Goal: Transaction & Acquisition: Purchase product/service

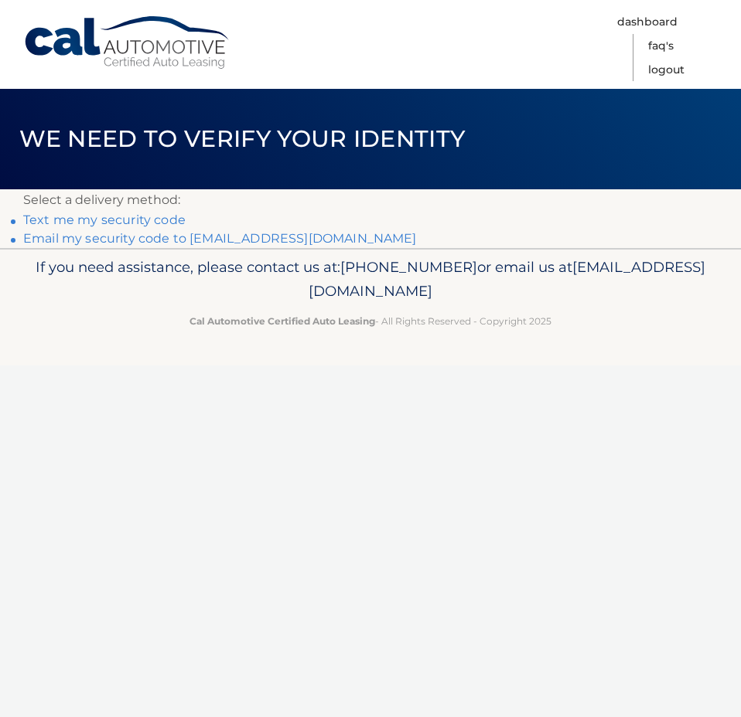
click at [206, 235] on link "Email my security code to p*****@softincubator.com" at bounding box center [219, 238] width 393 height 15
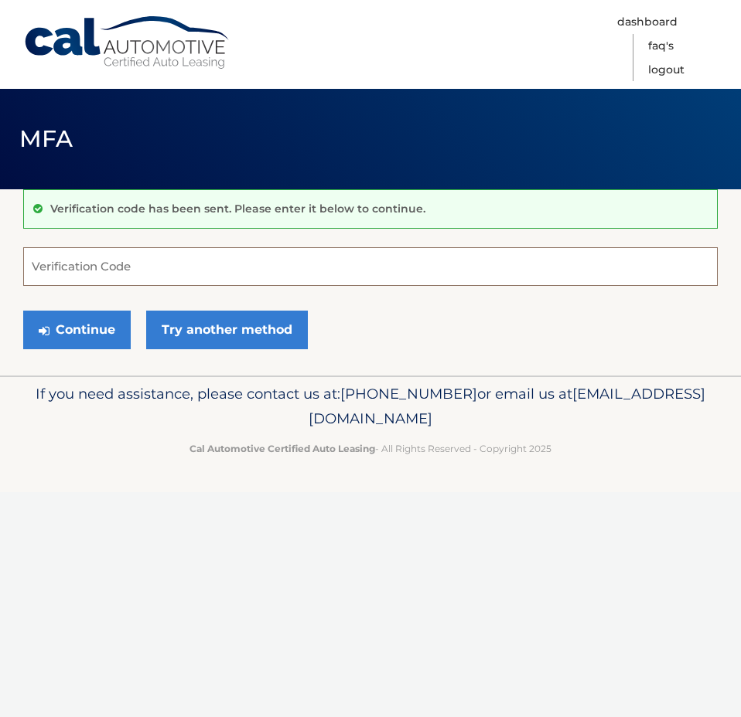
click at [99, 264] on input "Verification Code" at bounding box center [370, 266] width 694 height 39
paste input "139190"
type input "139190"
click at [56, 320] on button "Continue" at bounding box center [76, 330] width 107 height 39
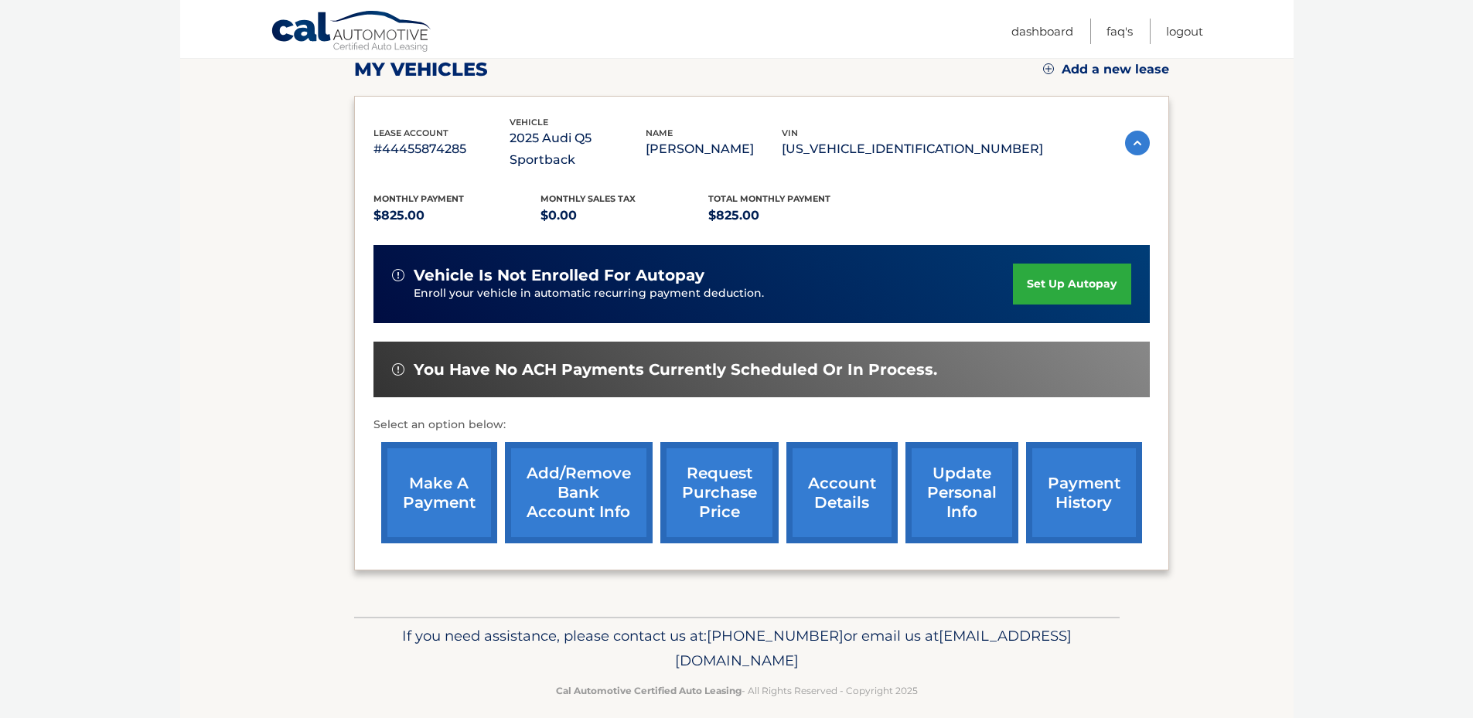
scroll to position [232, 0]
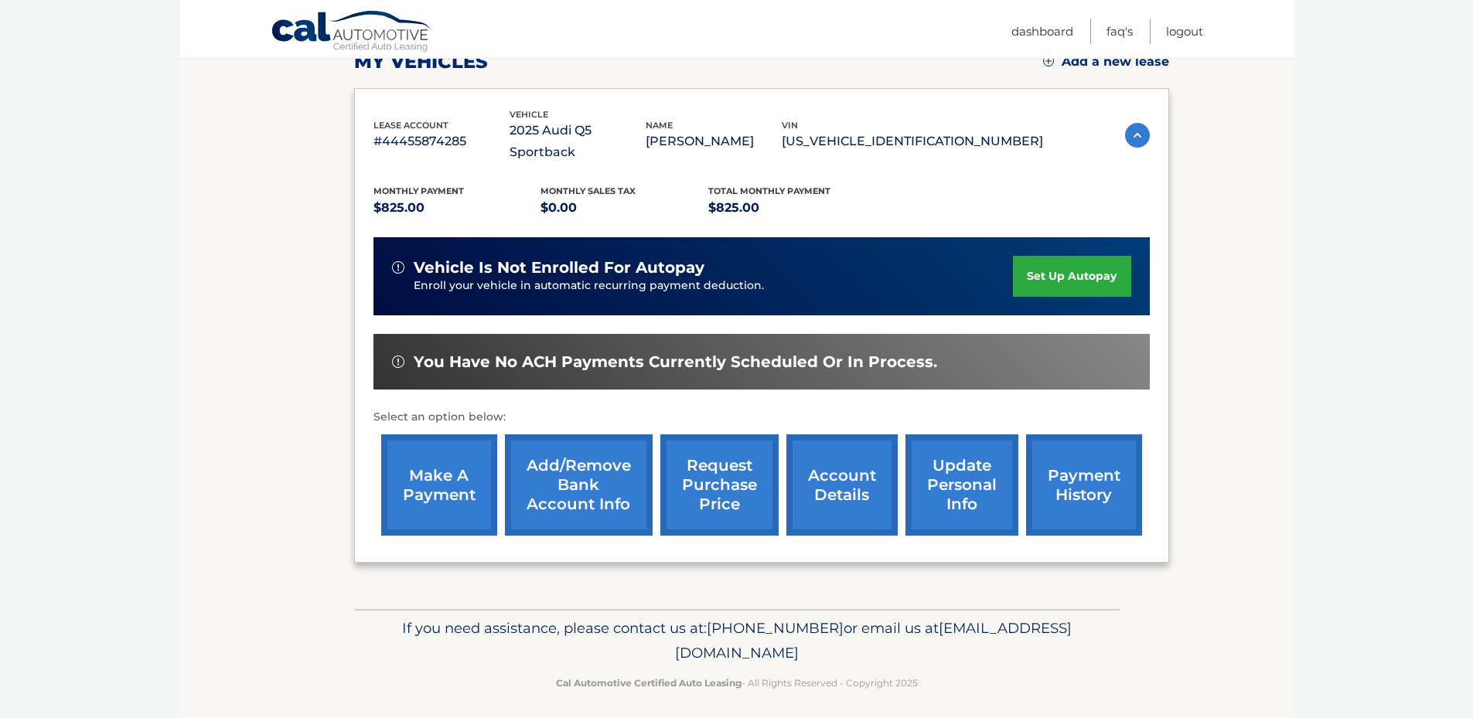
click at [465, 504] on link "make a payment" at bounding box center [439, 484] width 116 height 101
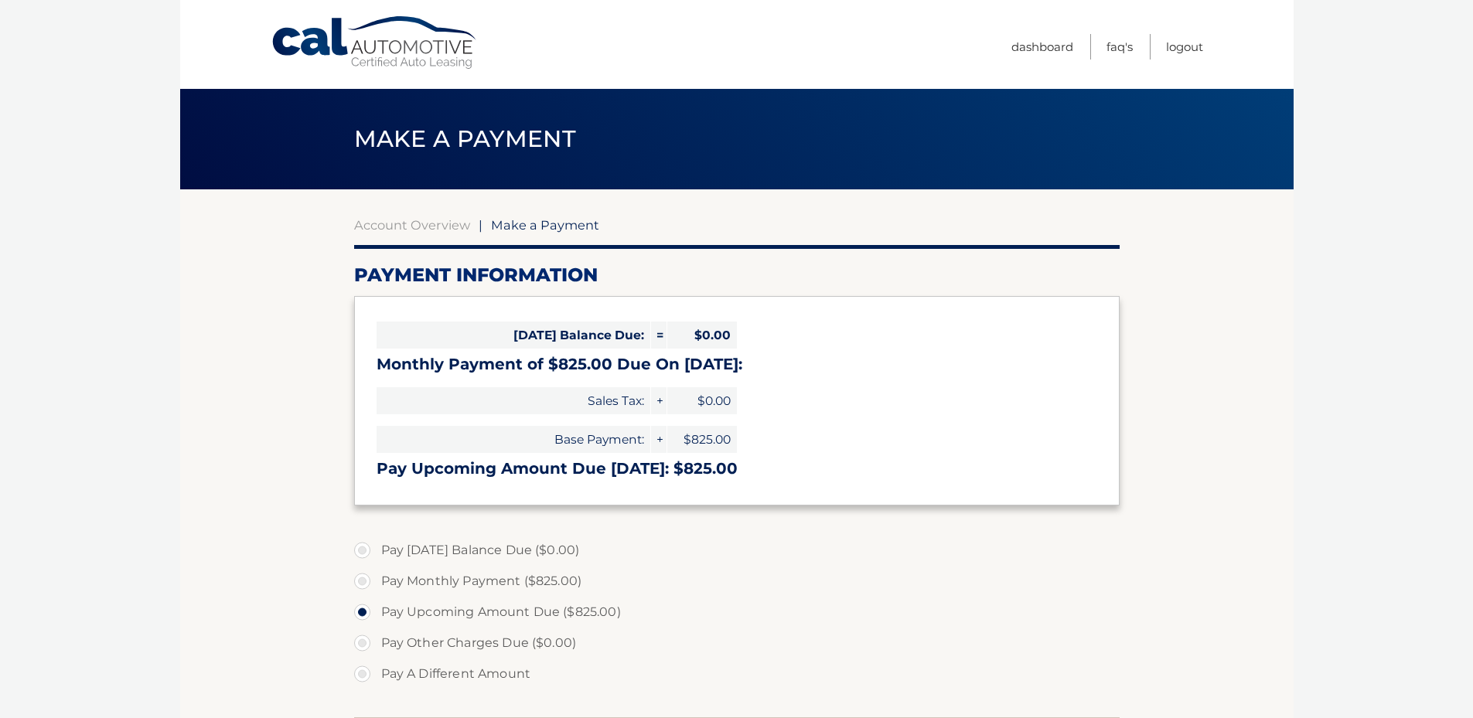
select select "YjVlMWIyOGUtZmU3OC00YmVhLWIyMDktZDQwYjFlMjY0OWFj"
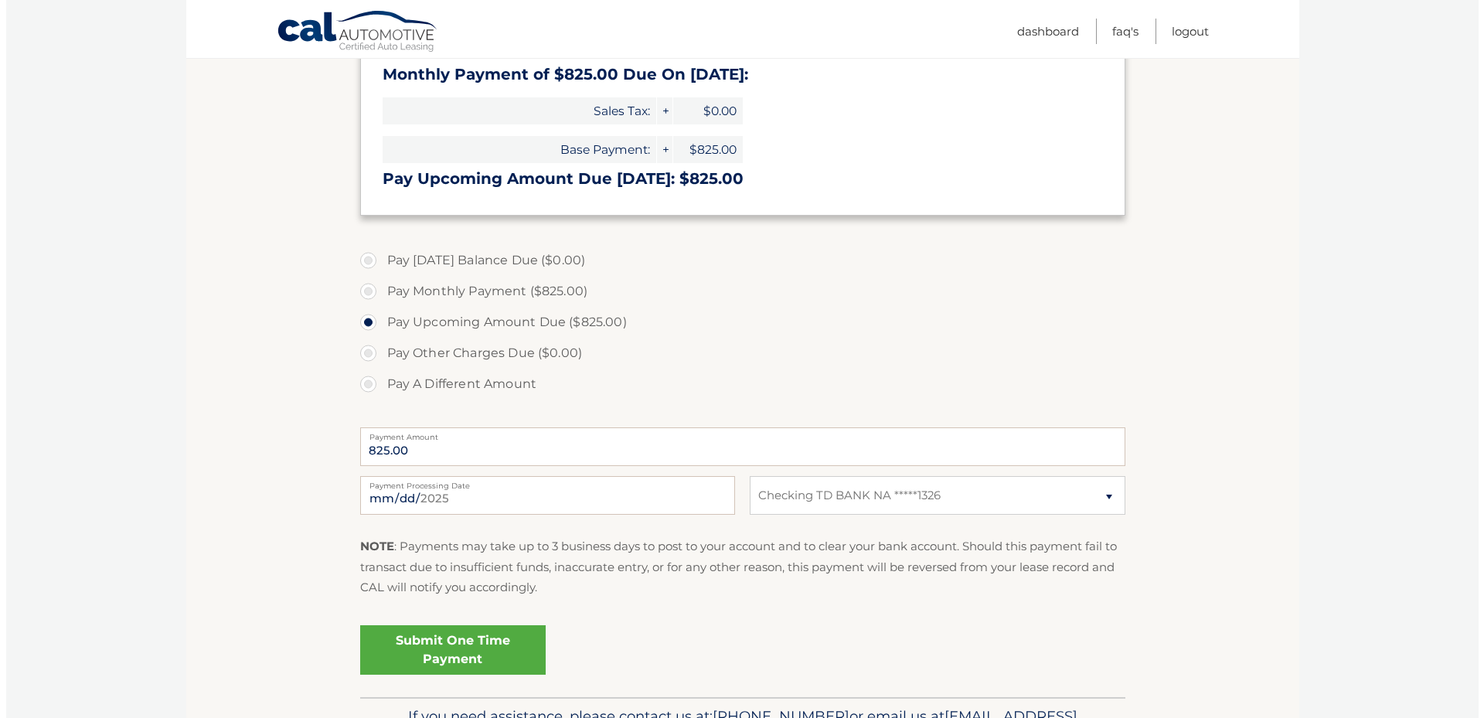
scroll to position [387, 0]
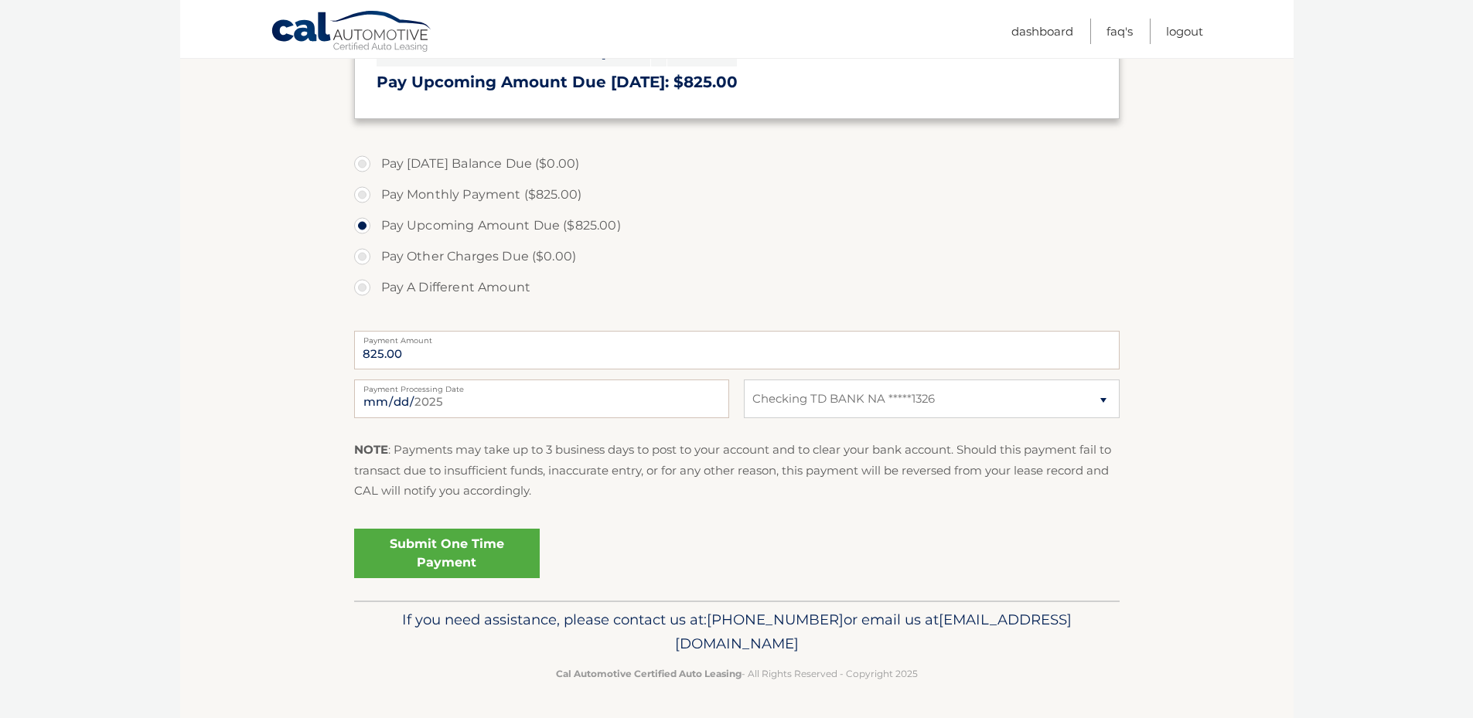
click at [447, 543] on link "Submit One Time Payment" at bounding box center [447, 553] width 186 height 49
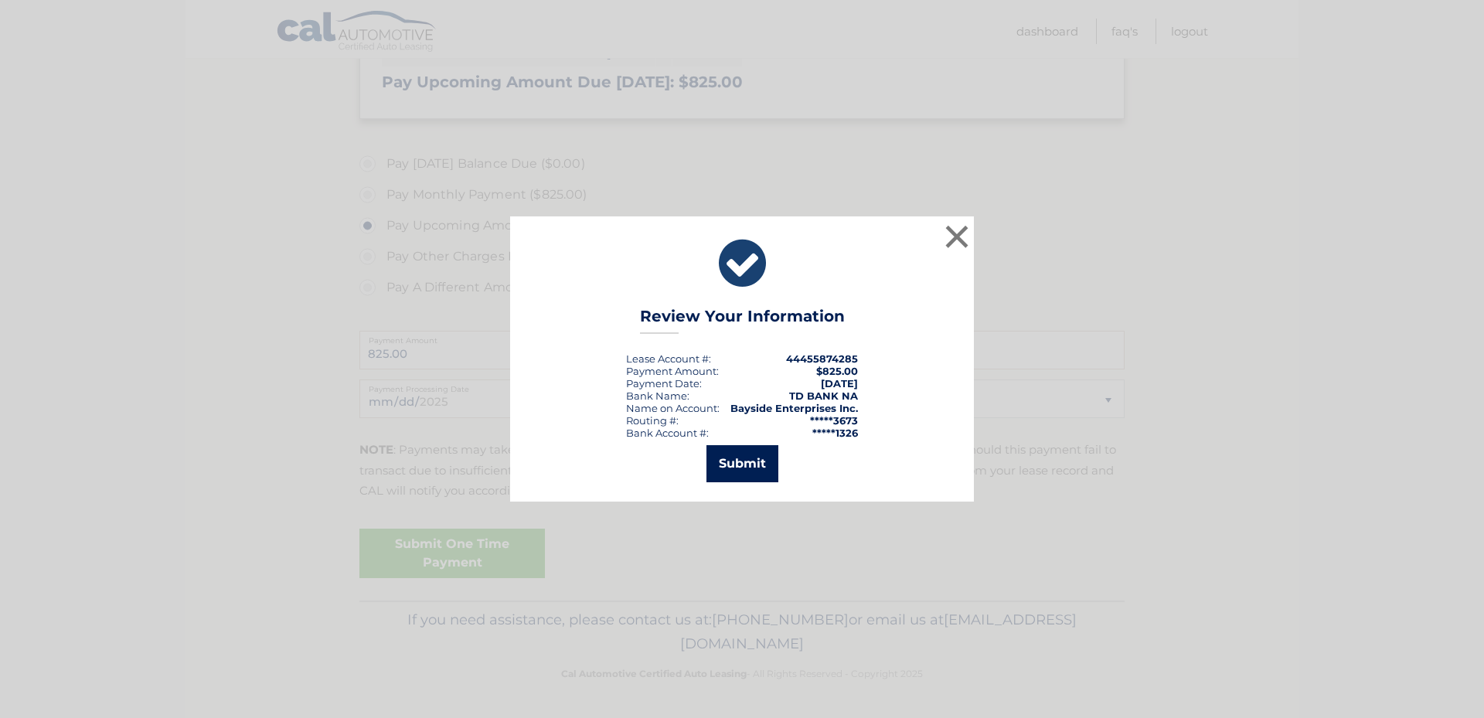
click at [727, 458] on button "Submit" at bounding box center [743, 463] width 72 height 37
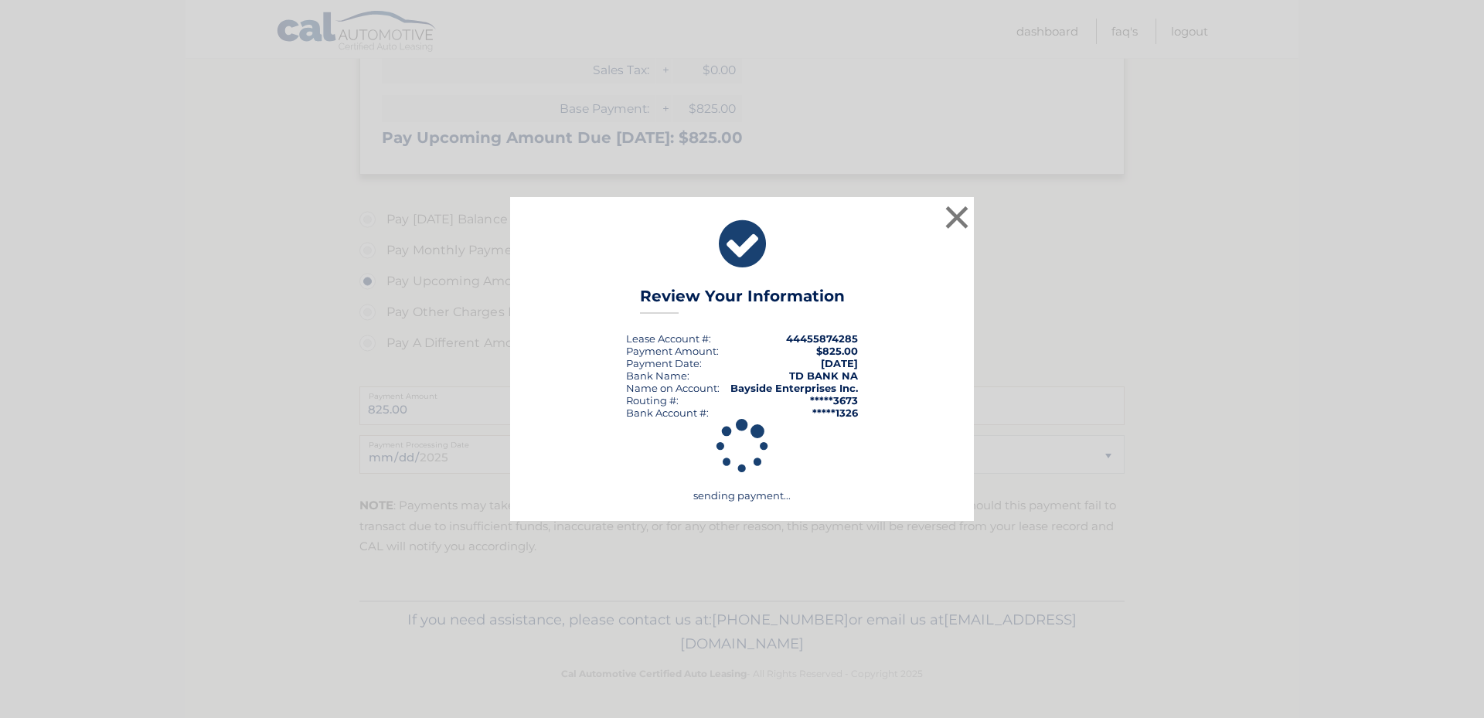
scroll to position [331, 0]
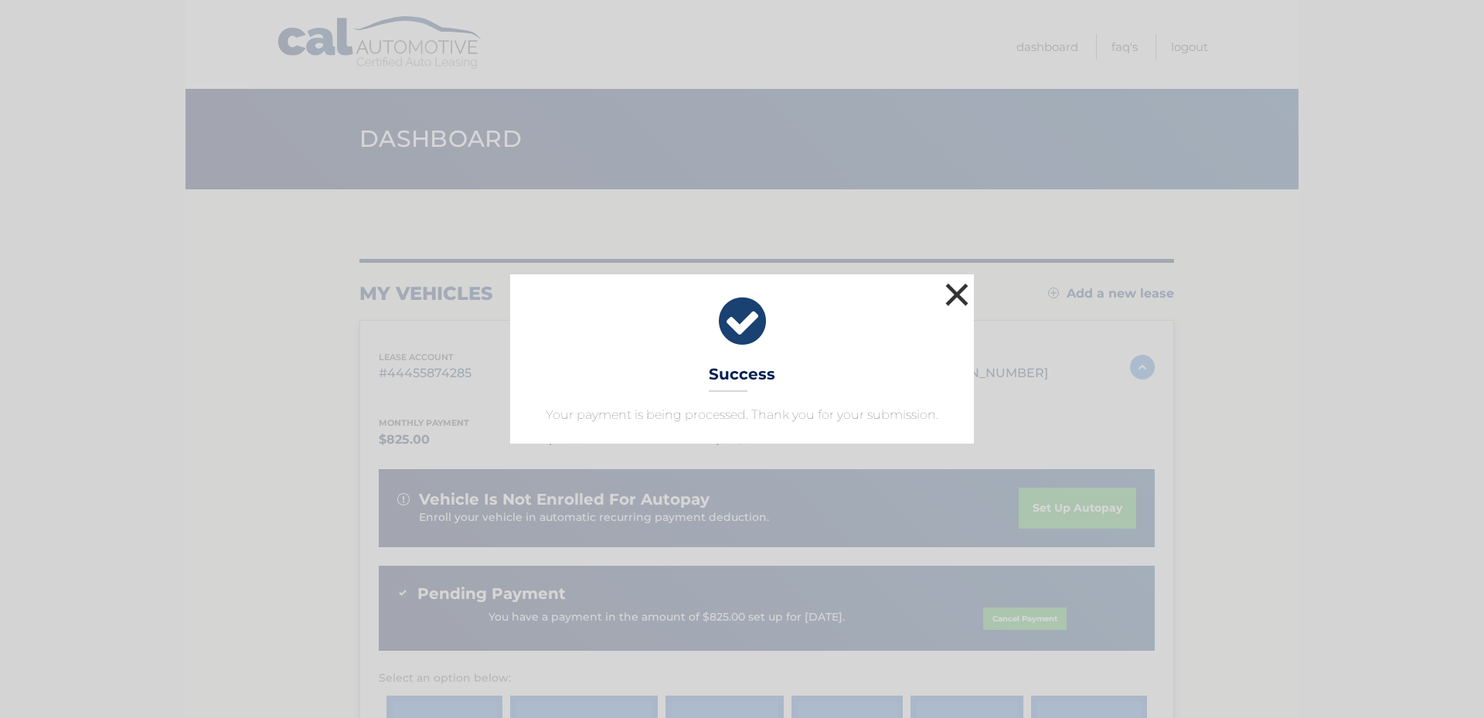
click at [958, 290] on button "×" at bounding box center [957, 294] width 31 height 31
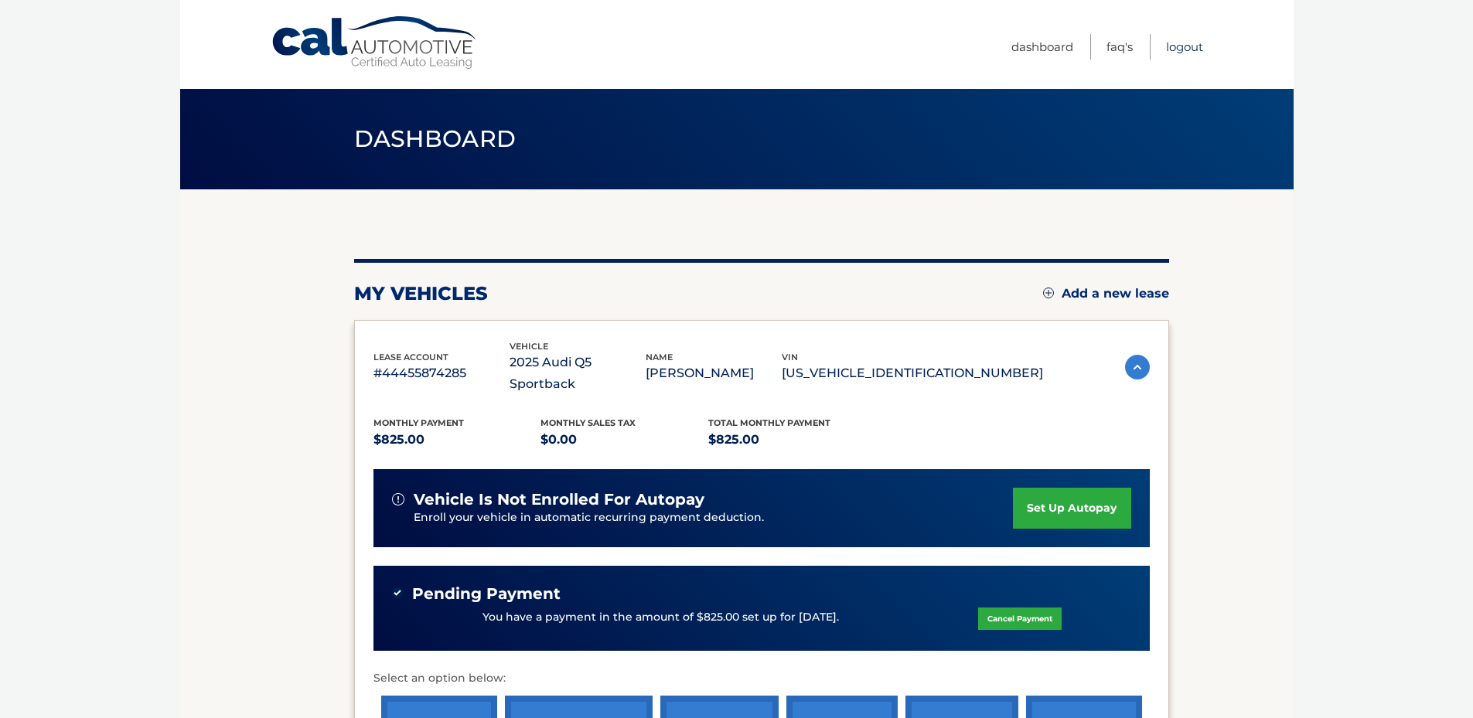
click at [1184, 43] on link "Logout" at bounding box center [1184, 47] width 37 height 26
